Goal: Transaction & Acquisition: Download file/media

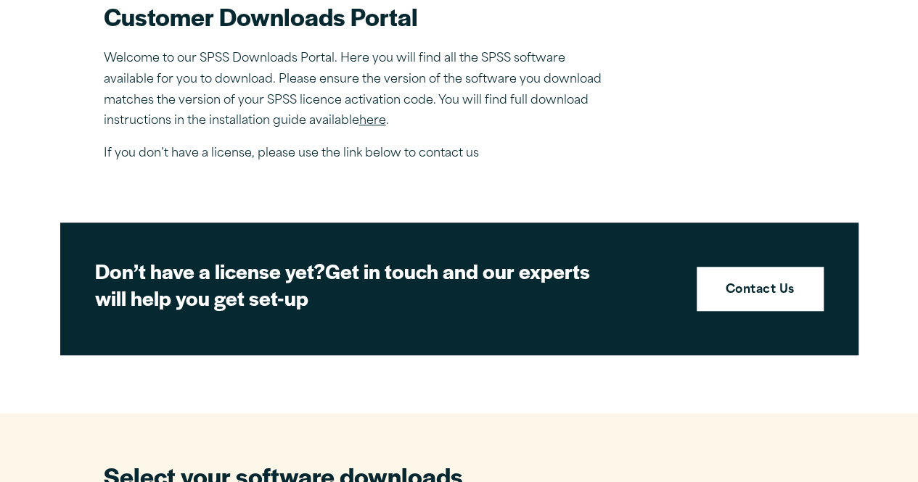
scroll to position [492, 0]
click at [372, 121] on link "here" at bounding box center [372, 121] width 27 height 12
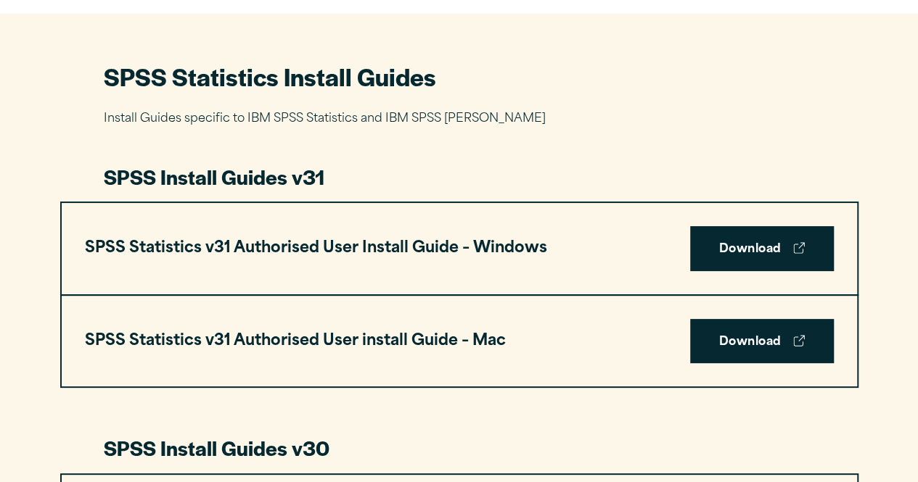
scroll to position [652, 0]
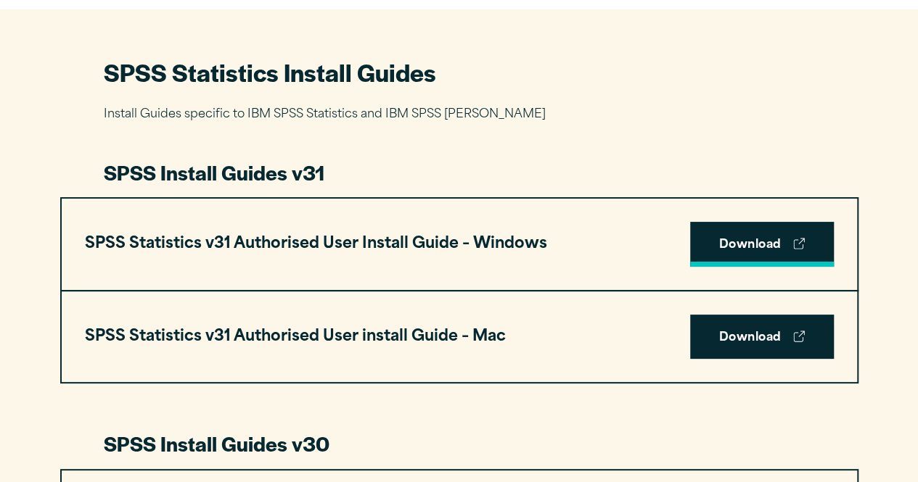
click at [777, 242] on link "Download" at bounding box center [762, 244] width 144 height 45
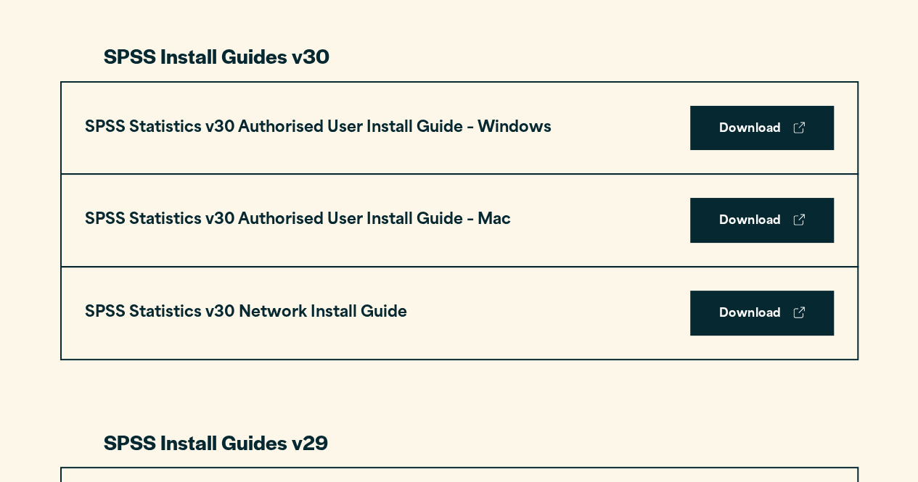
scroll to position [1048, 0]
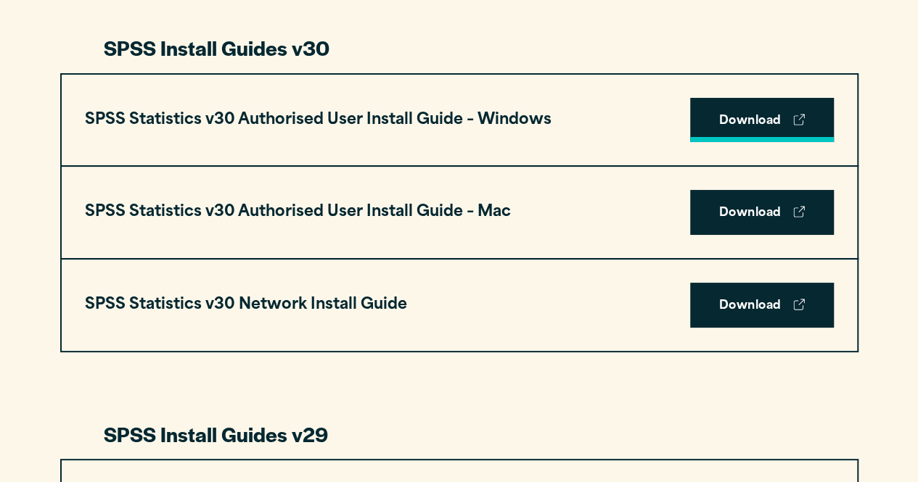
click at [763, 112] on link "Download" at bounding box center [762, 120] width 144 height 45
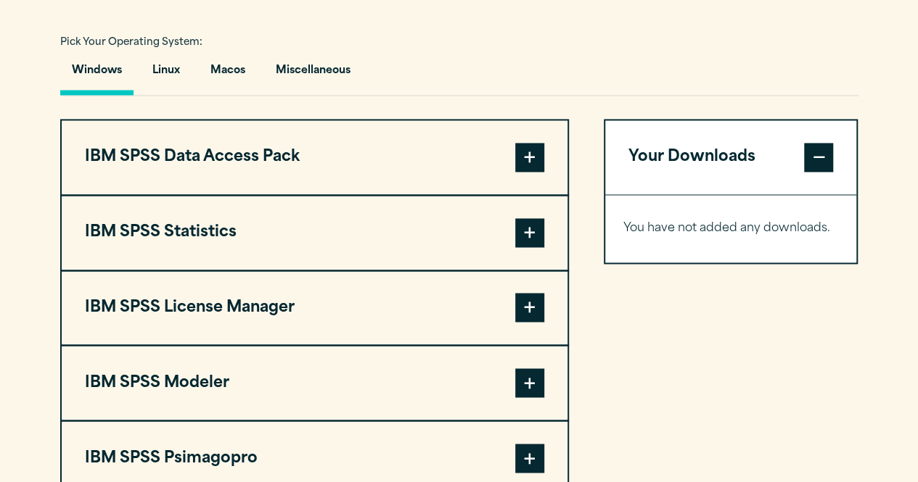
scroll to position [1074, 0]
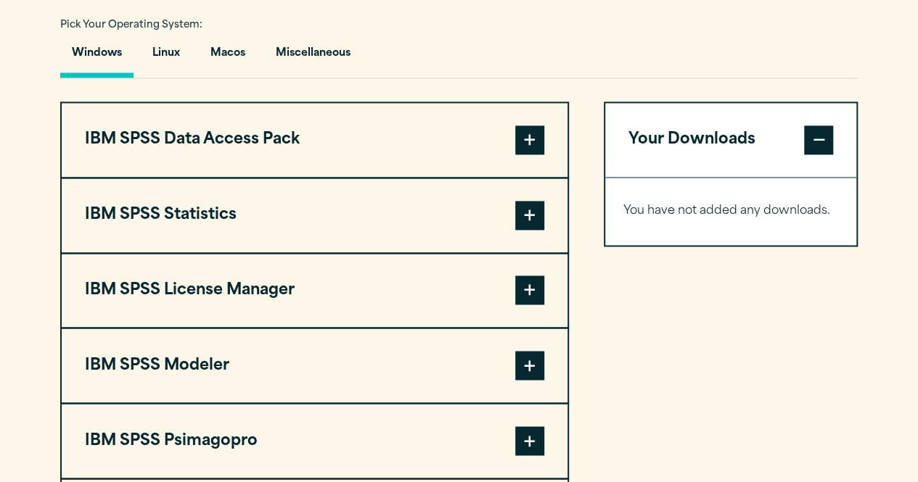
click at [530, 214] on span at bounding box center [529, 215] width 29 height 29
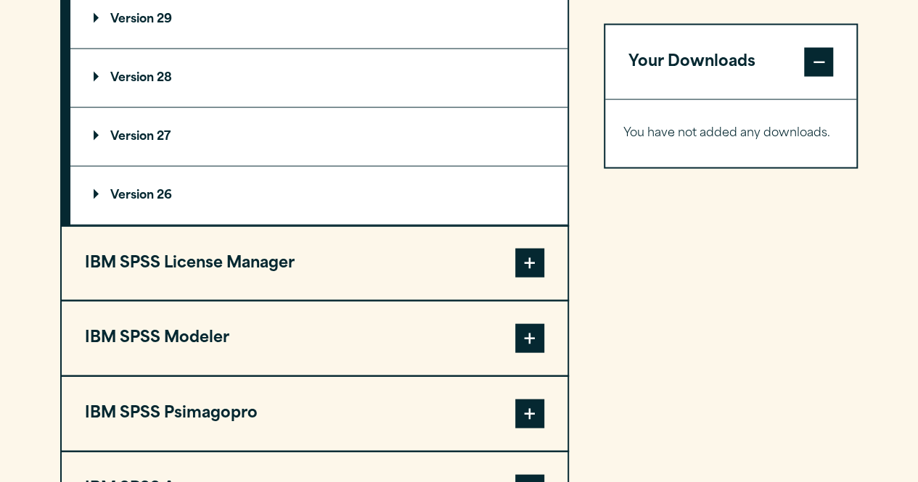
scroll to position [1537, 0]
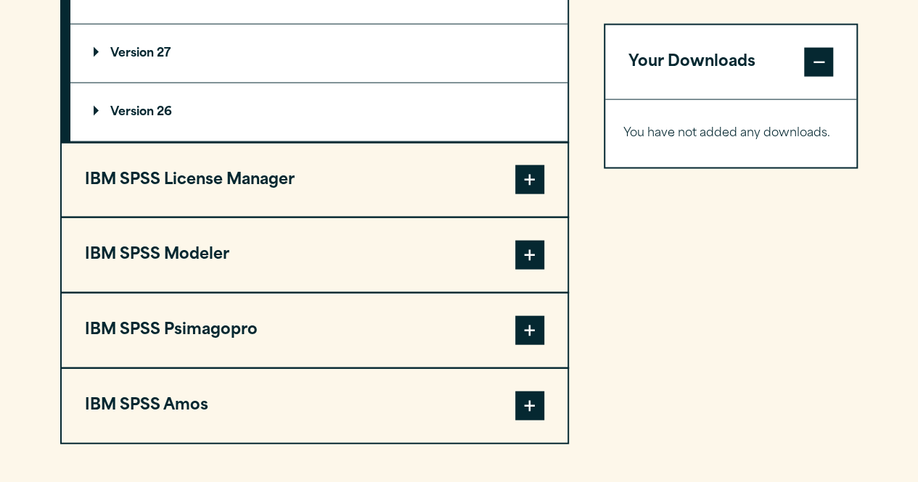
click at [524, 253] on span at bounding box center [529, 255] width 29 height 29
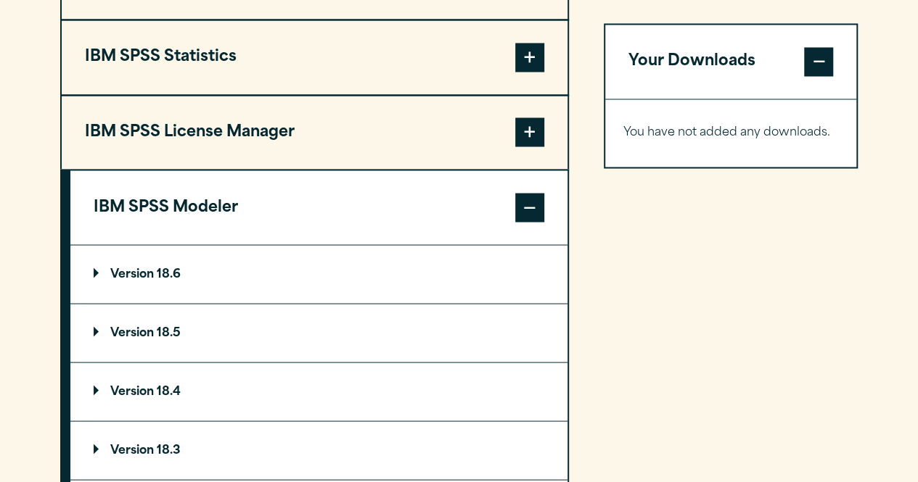
scroll to position [1231, 0]
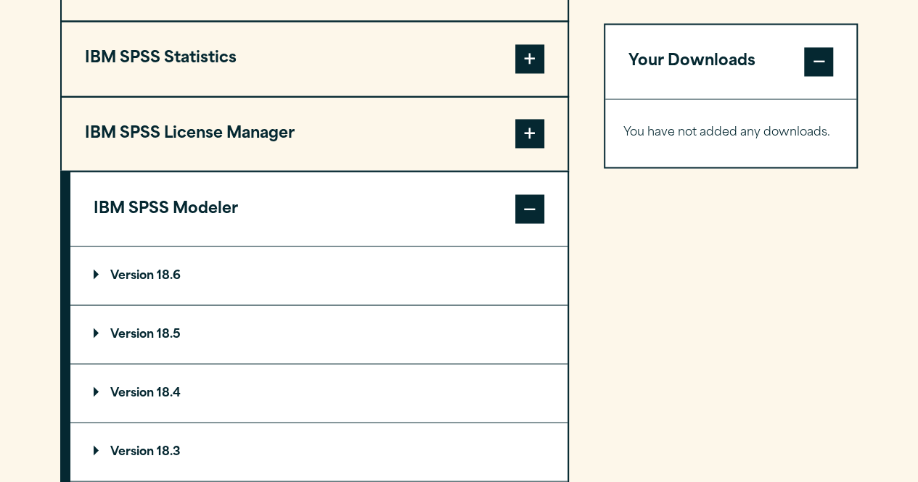
click at [525, 65] on span at bounding box center [529, 58] width 29 height 29
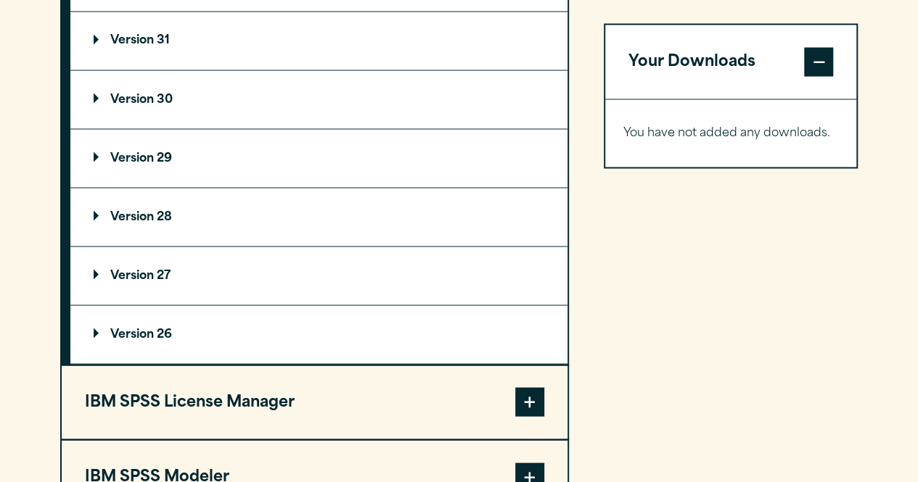
scroll to position [1194, 0]
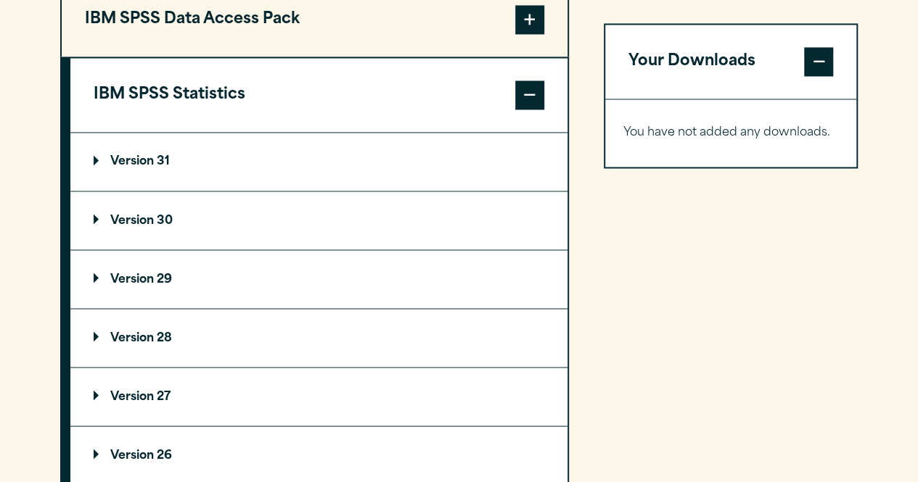
click at [165, 147] on summary "Version 31" at bounding box center [318, 162] width 497 height 58
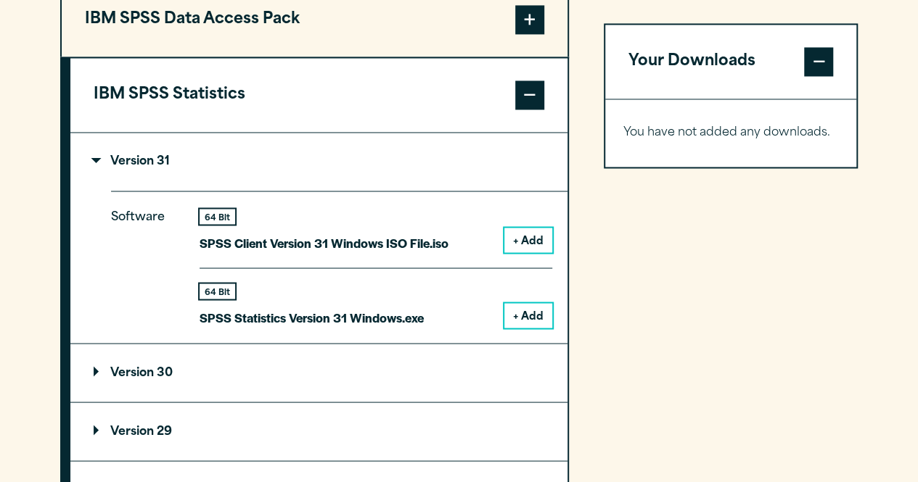
click at [546, 315] on button "+ Add" at bounding box center [528, 315] width 48 height 25
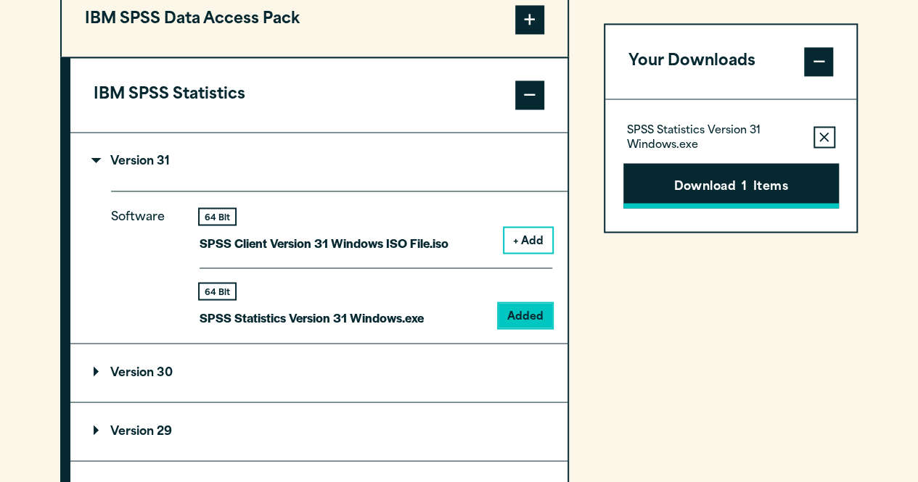
click at [717, 188] on button "Download 1 Items" at bounding box center [730, 185] width 215 height 45
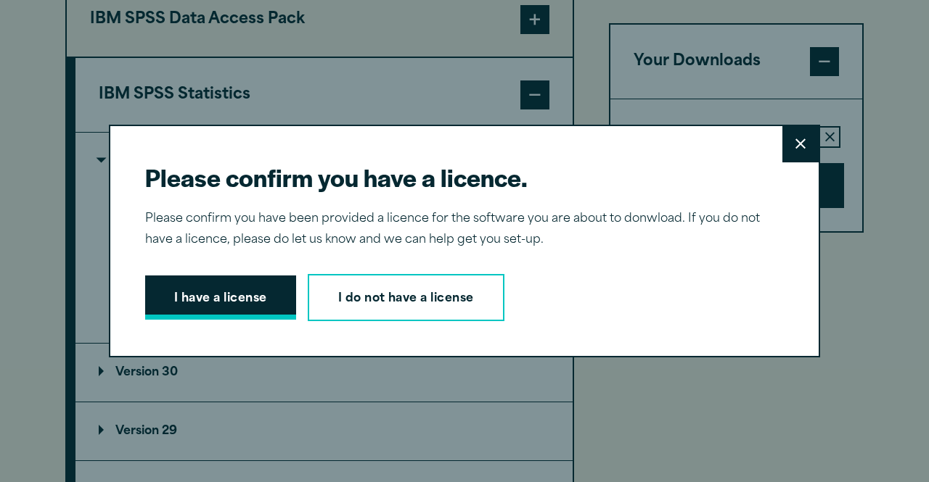
click at [237, 307] on button "I have a license" at bounding box center [220, 298] width 151 height 45
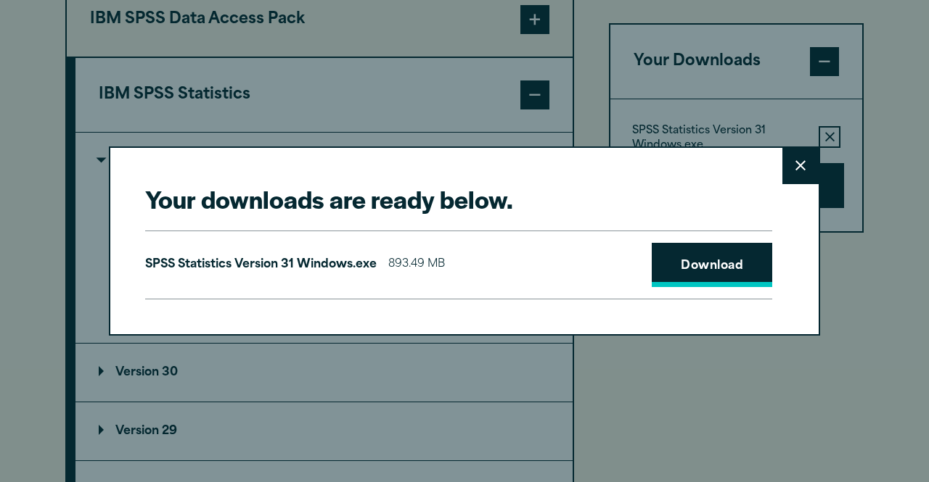
click at [699, 263] on link "Download" at bounding box center [712, 265] width 120 height 45
click at [714, 257] on link "Download" at bounding box center [712, 265] width 120 height 45
click at [789, 157] on button "Close" at bounding box center [800, 166] width 36 height 36
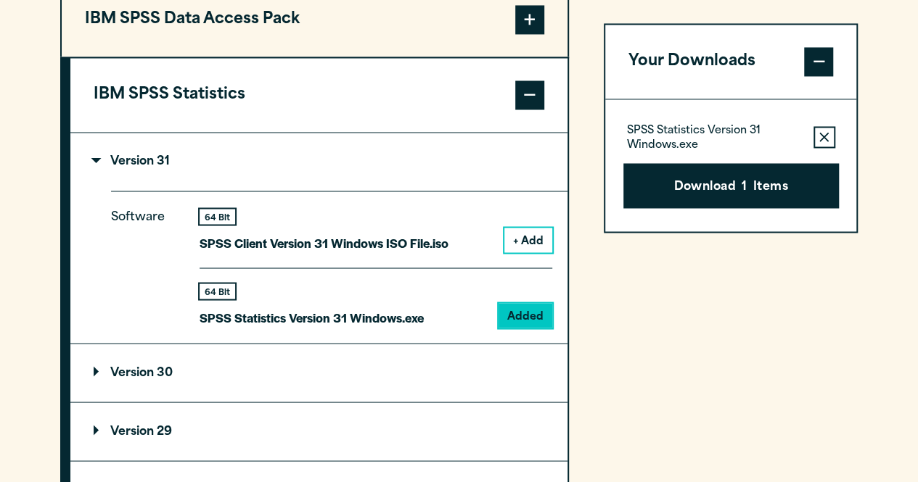
click at [157, 361] on summary "Version 30" at bounding box center [318, 373] width 497 height 58
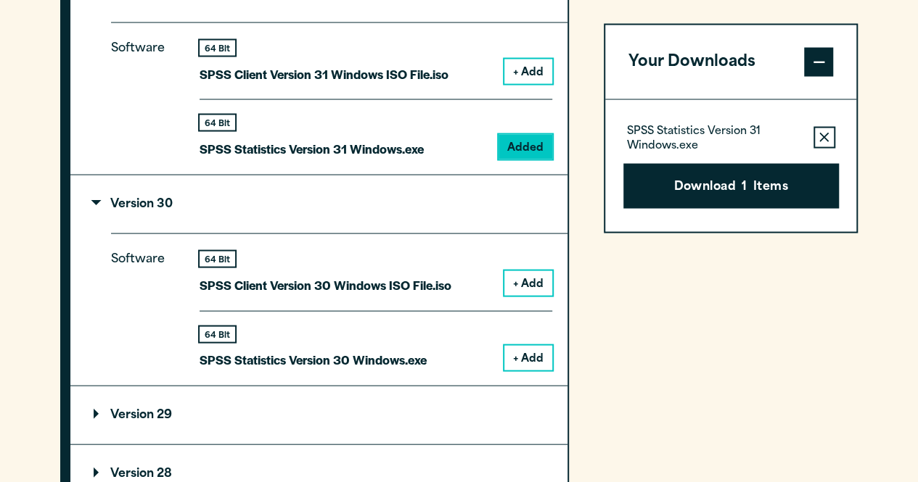
scroll to position [1369, 0]
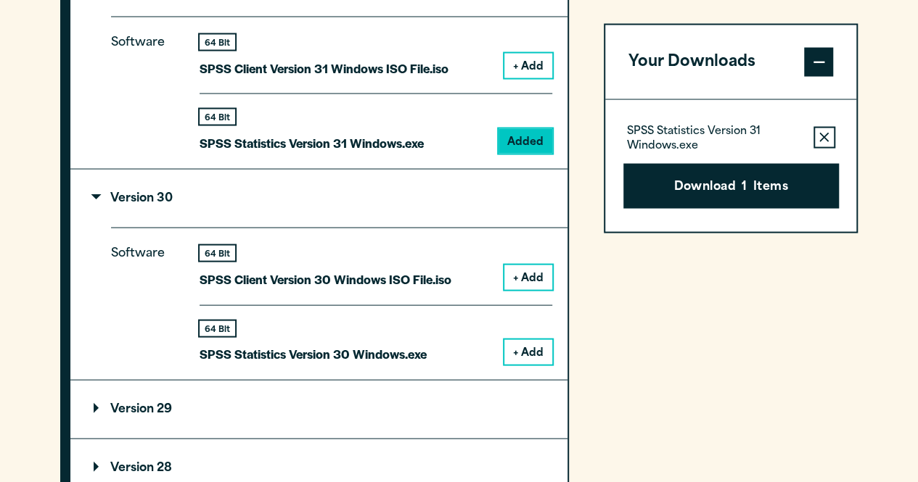
click at [539, 349] on button "+ Add" at bounding box center [528, 352] width 48 height 25
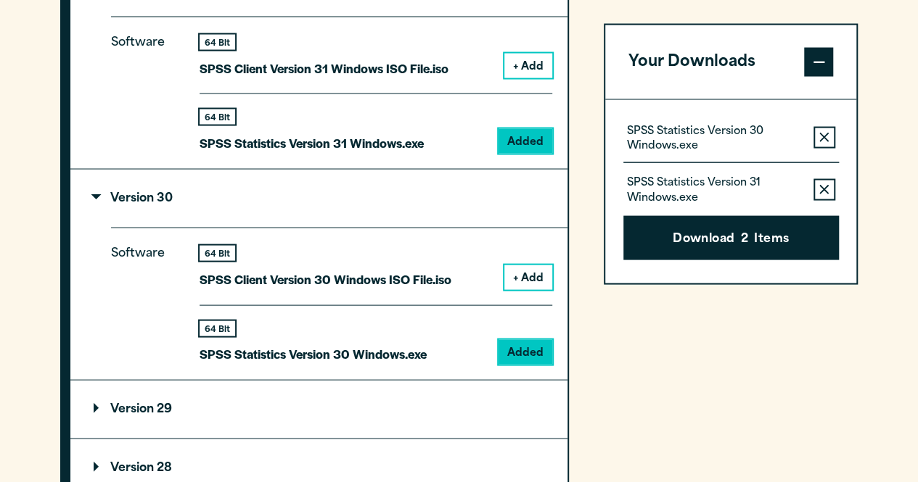
click at [820, 186] on icon "button" at bounding box center [823, 189] width 9 height 10
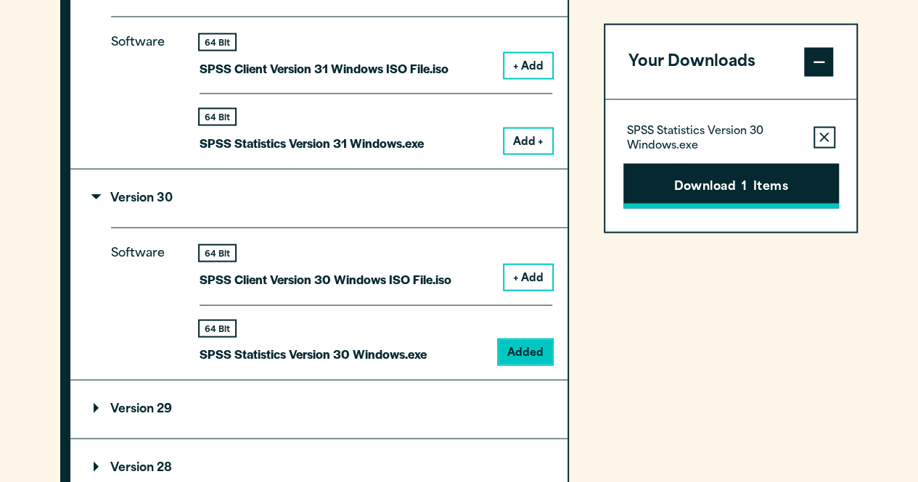
click at [778, 189] on button "Download 1 Items" at bounding box center [730, 185] width 215 height 45
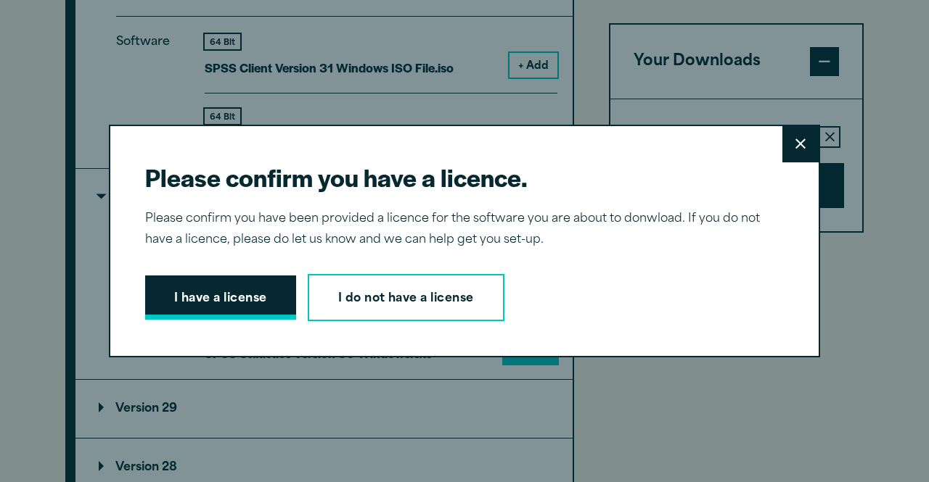
click at [253, 300] on button "I have a license" at bounding box center [220, 298] width 151 height 45
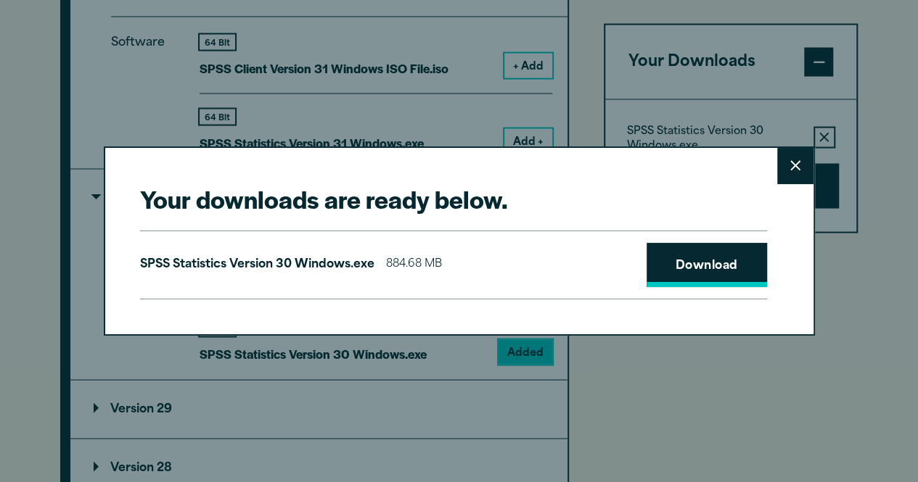
click at [668, 268] on link "Download" at bounding box center [706, 265] width 120 height 45
click at [699, 249] on link "Download" at bounding box center [706, 265] width 120 height 45
click at [771, 429] on div "Your downloads are ready below. Close SPSS Statistics Version 30 Windows.exe 88…" at bounding box center [459, 241] width 918 height 482
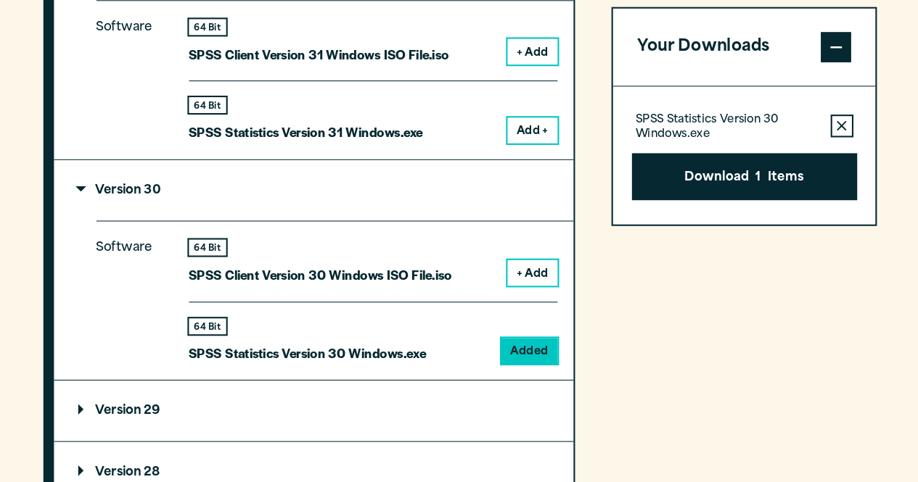
scroll to position [1367, 0]
